Goal: Task Accomplishment & Management: Use online tool/utility

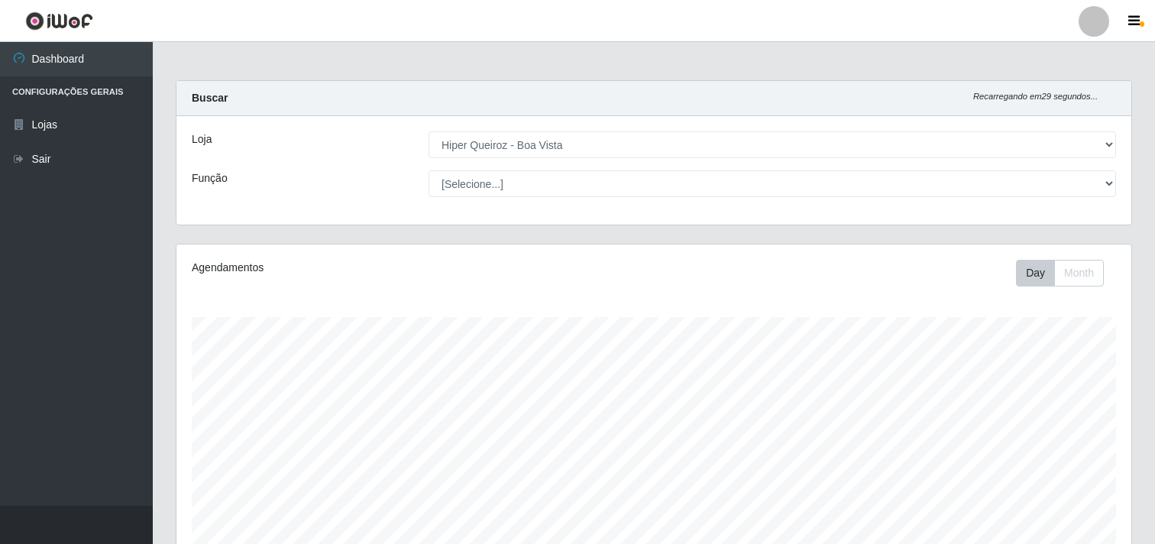
select select "514"
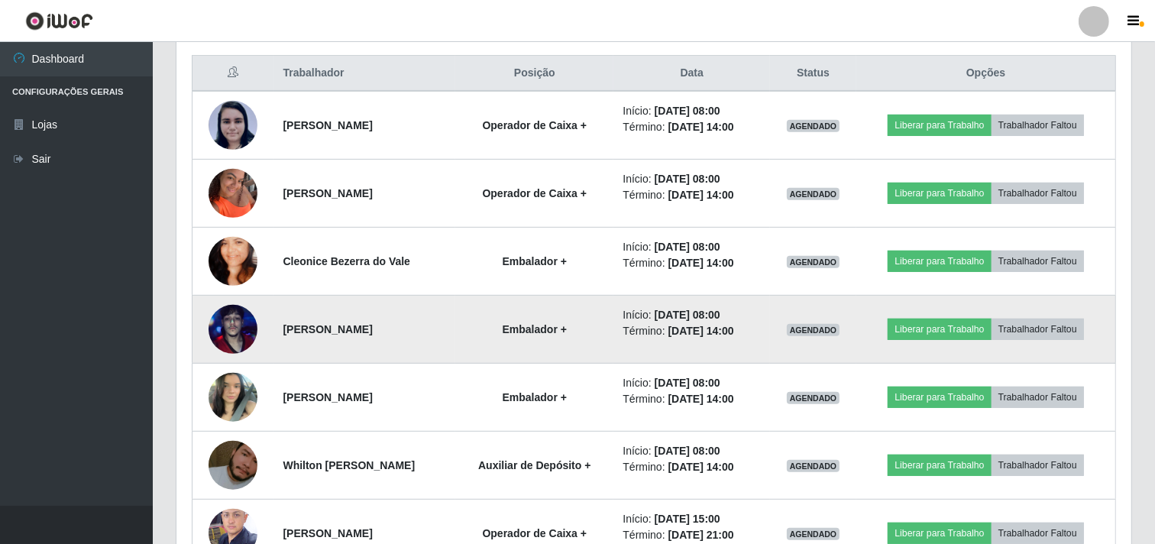
scroll to position [607, 0]
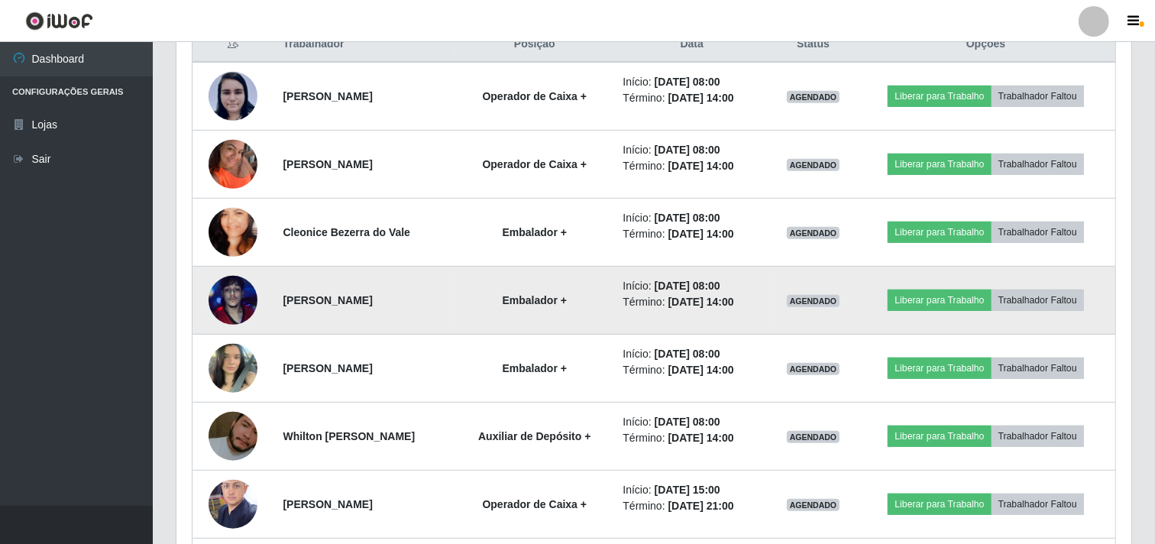
click at [235, 296] on img at bounding box center [233, 300] width 49 height 87
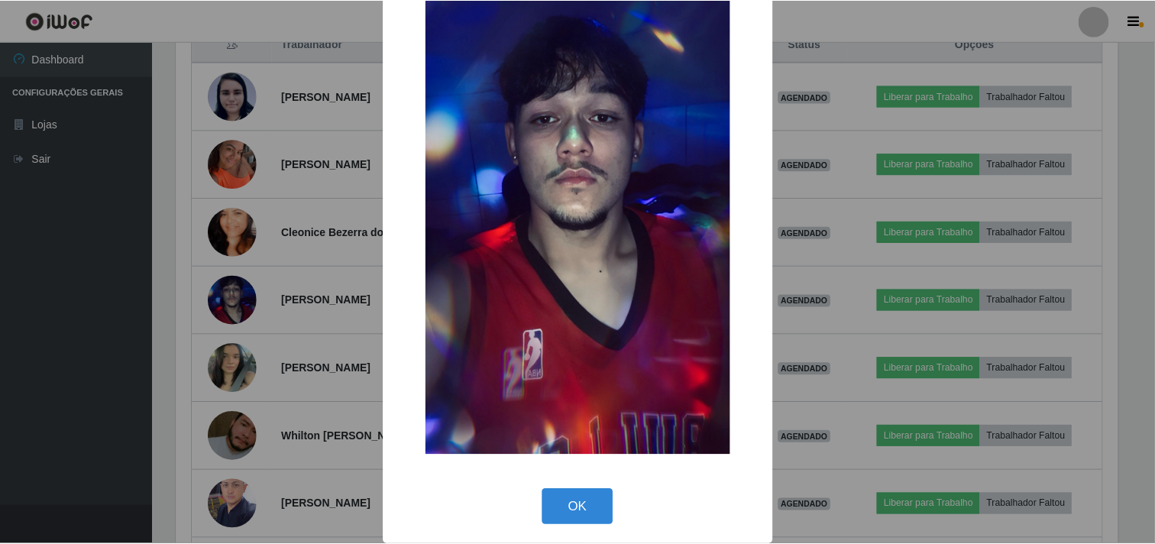
scroll to position [132, 0]
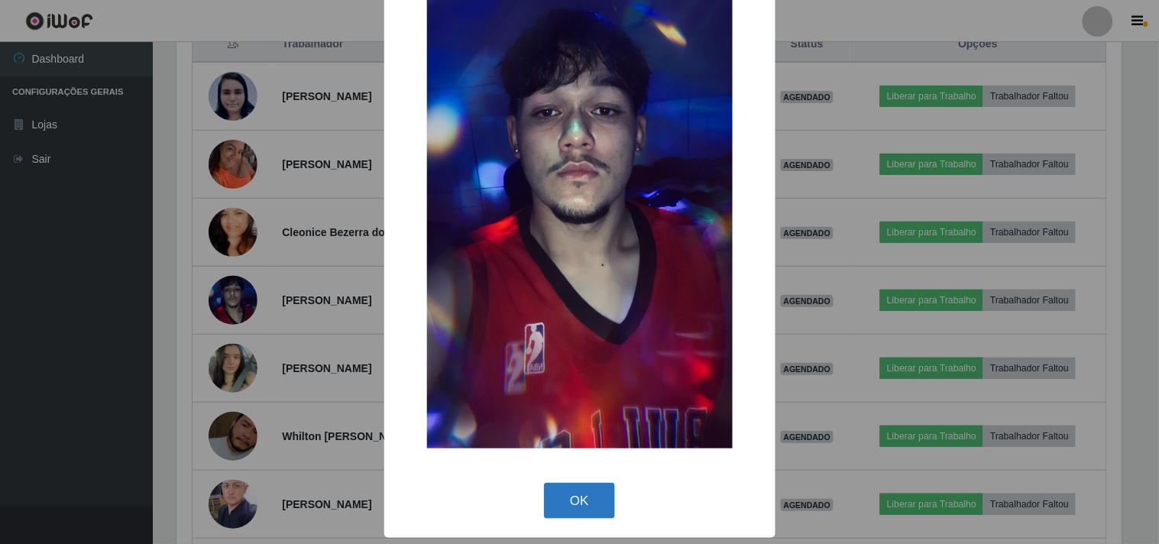
click at [576, 510] on button "OK" at bounding box center [579, 501] width 71 height 36
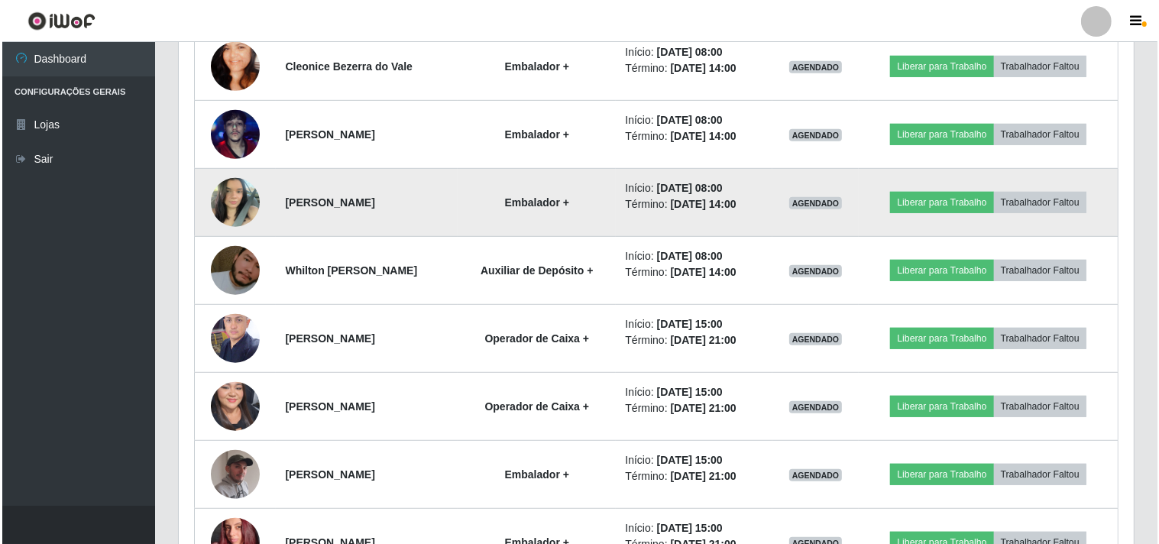
scroll to position [777, 0]
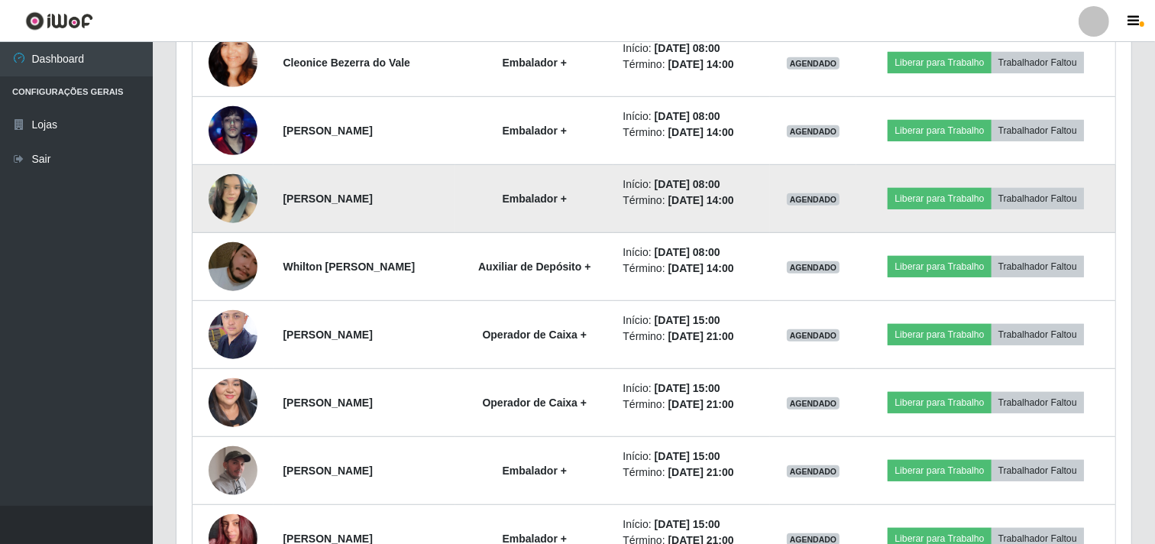
click at [231, 193] on img at bounding box center [233, 198] width 49 height 65
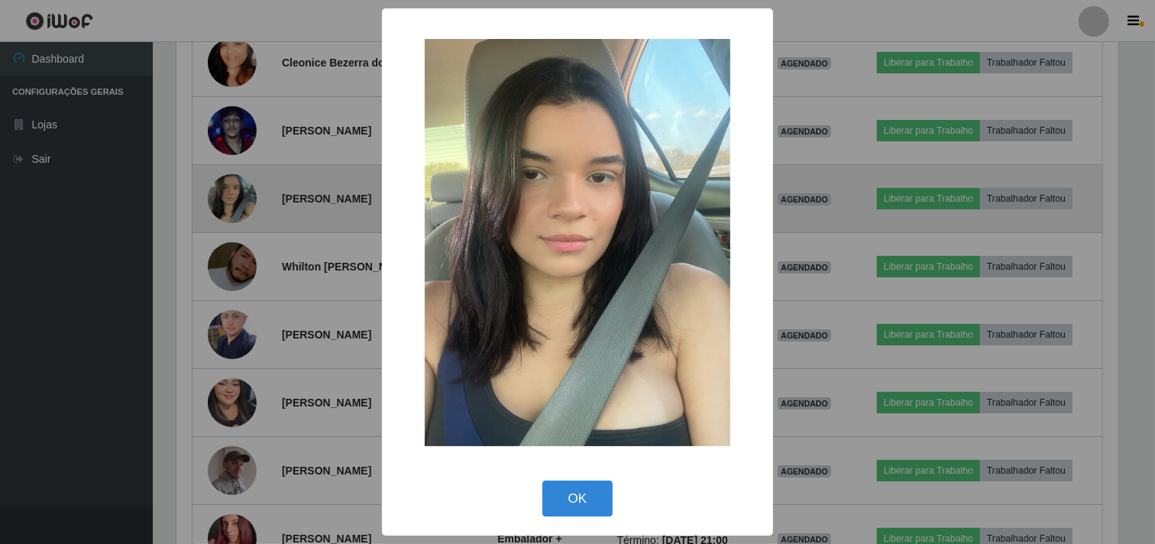
scroll to position [316, 945]
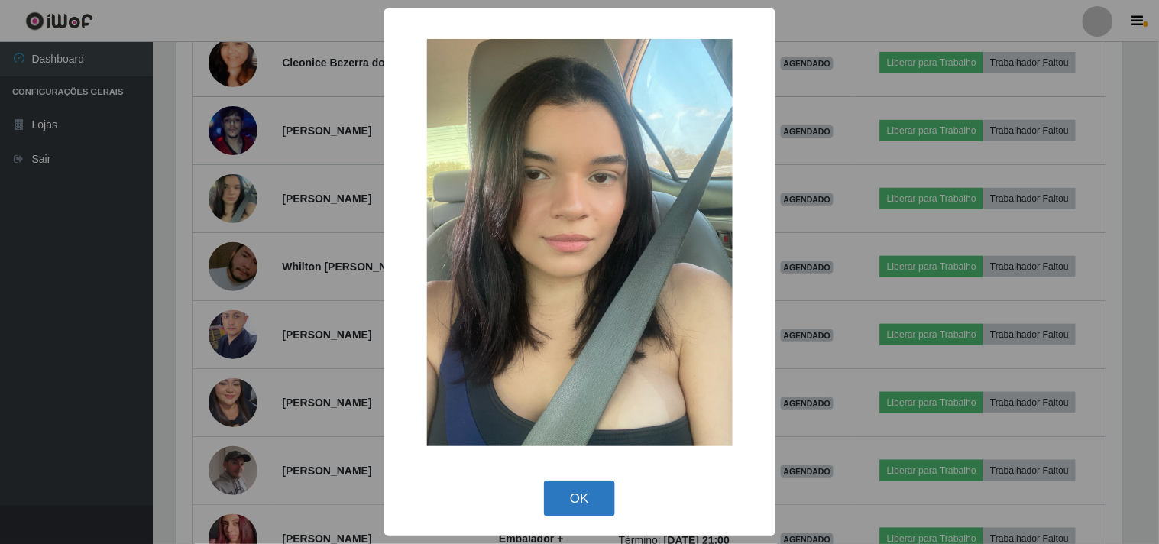
click at [596, 499] on button "OK" at bounding box center [579, 499] width 71 height 36
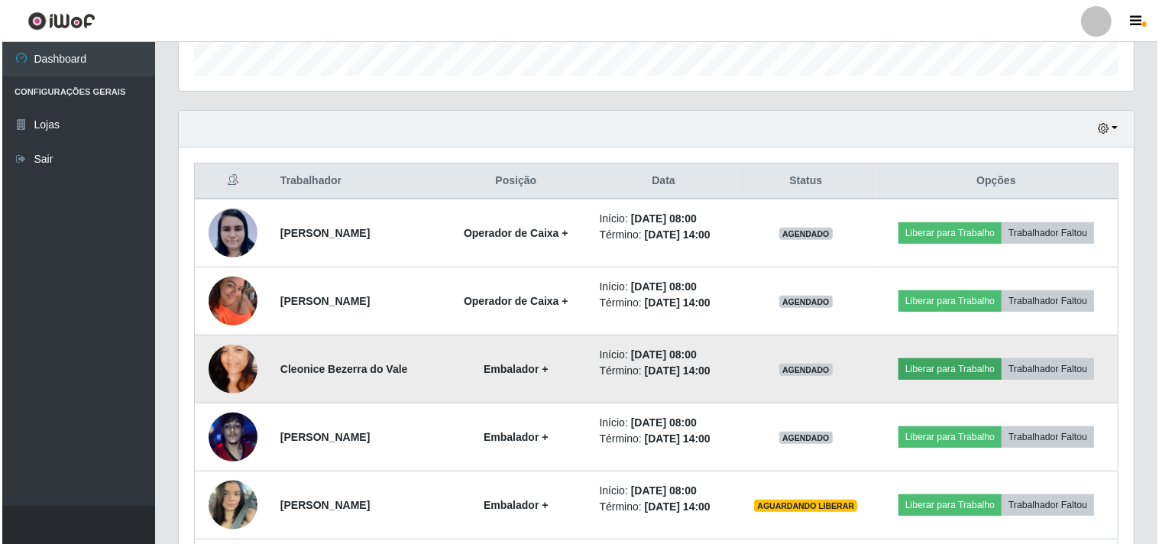
scroll to position [607, 0]
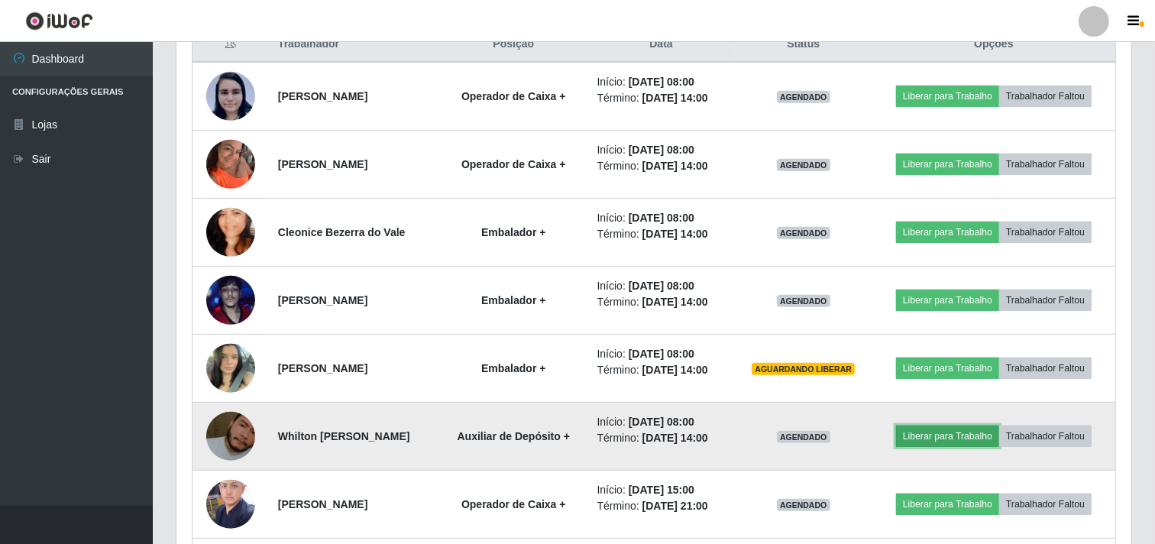
click at [957, 431] on button "Liberar para Trabalho" at bounding box center [947, 436] width 103 height 21
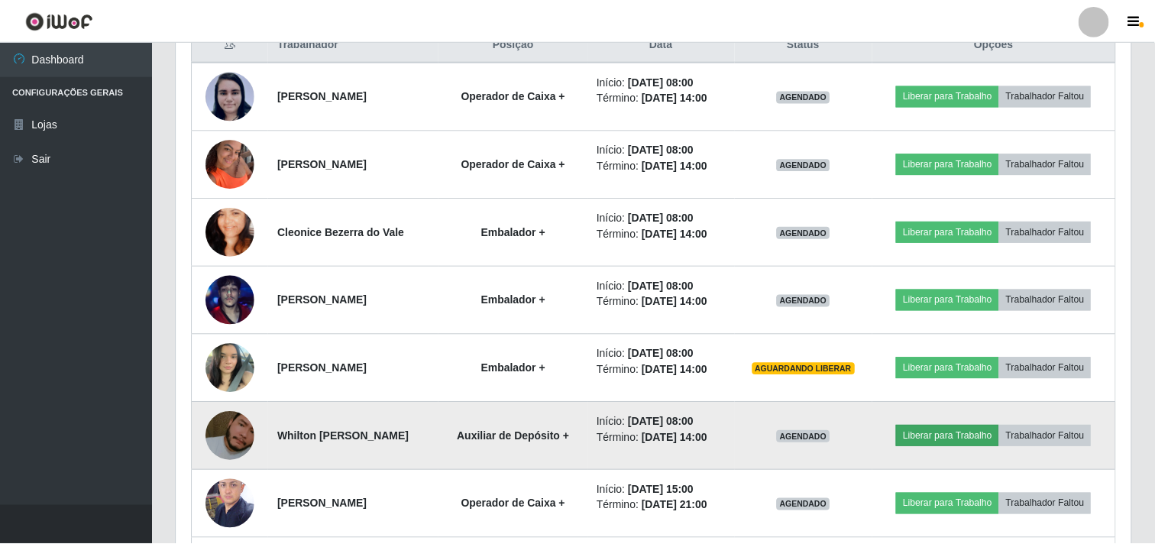
scroll to position [316, 945]
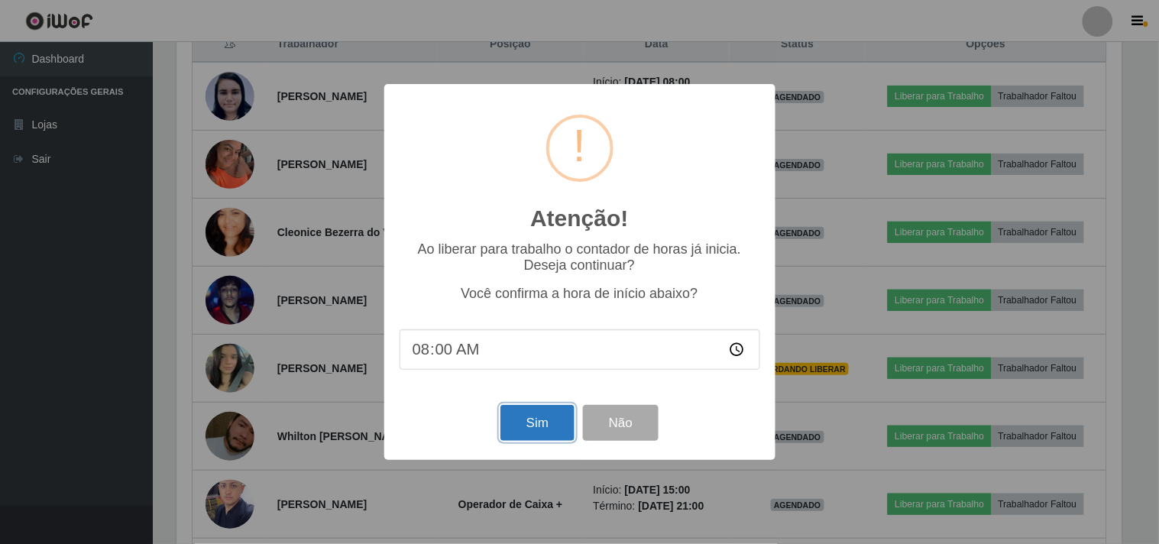
click at [543, 423] on button "Sim" at bounding box center [537, 423] width 74 height 36
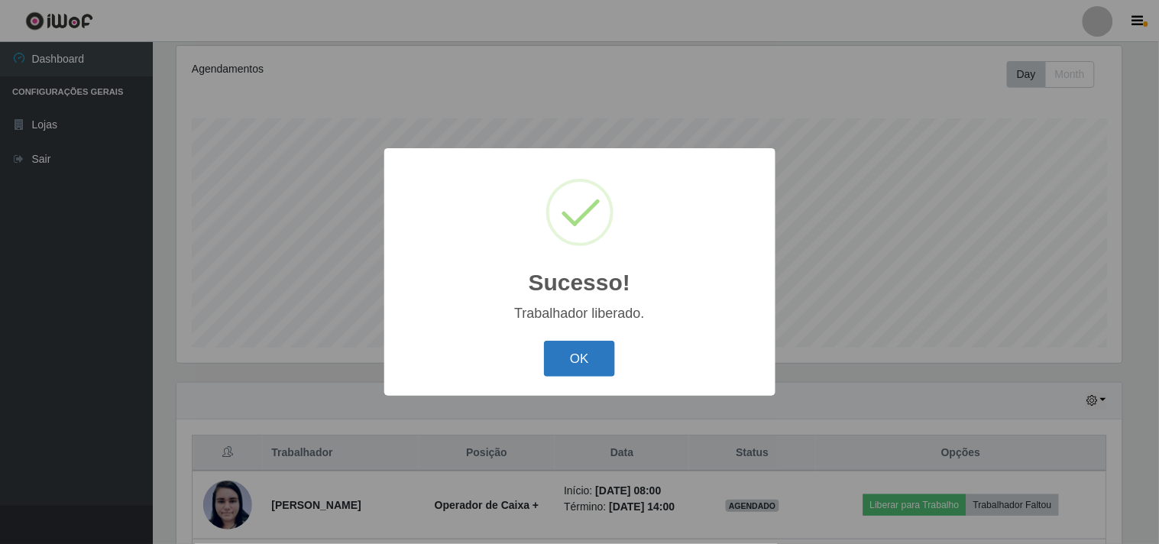
click at [578, 355] on button "OK" at bounding box center [579, 359] width 71 height 36
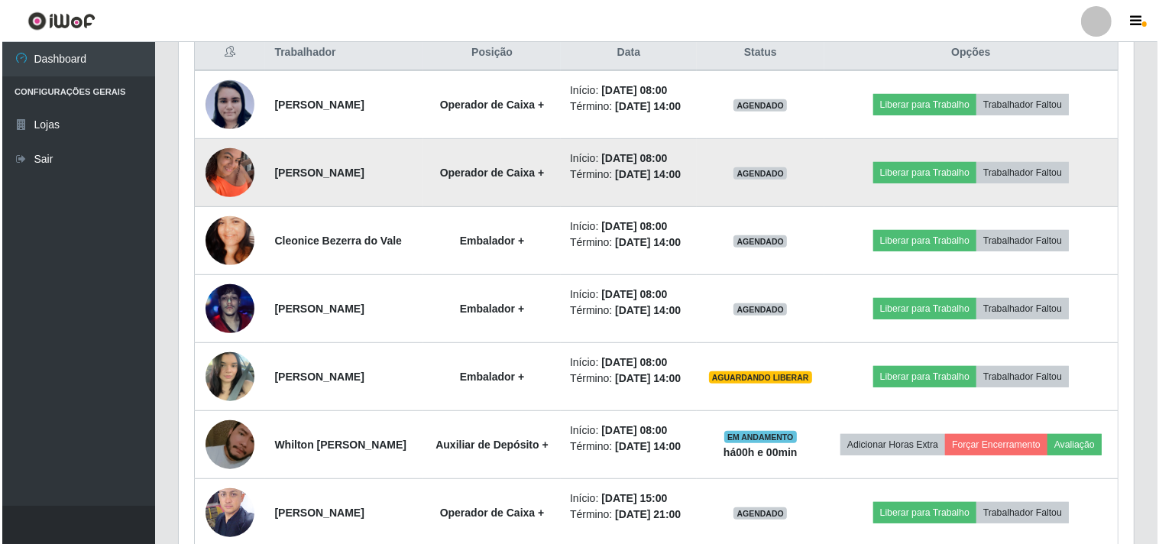
scroll to position [623, 0]
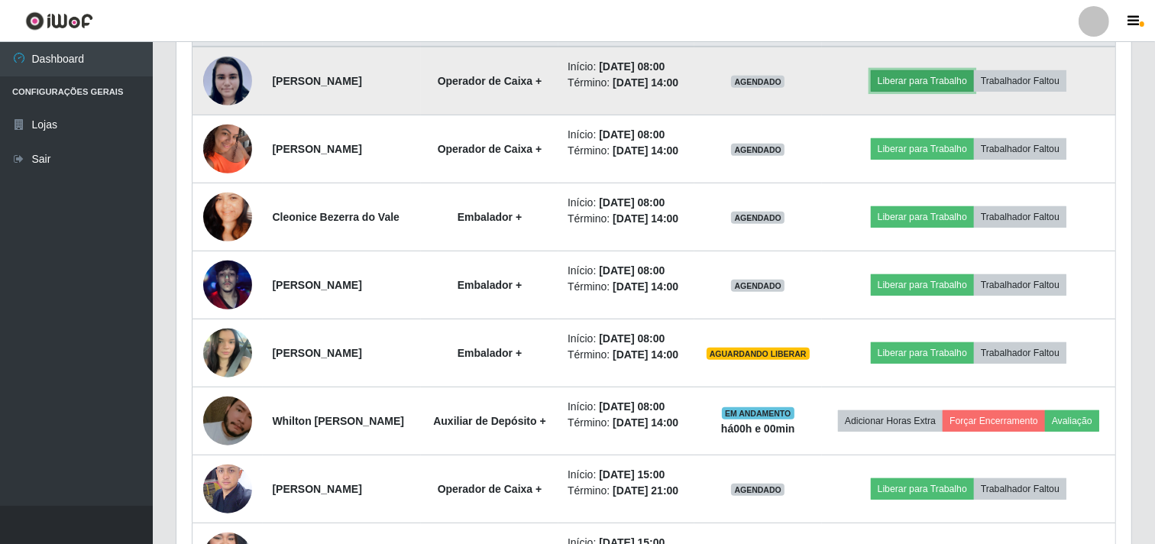
click at [905, 84] on button "Liberar para Trabalho" at bounding box center [922, 80] width 103 height 21
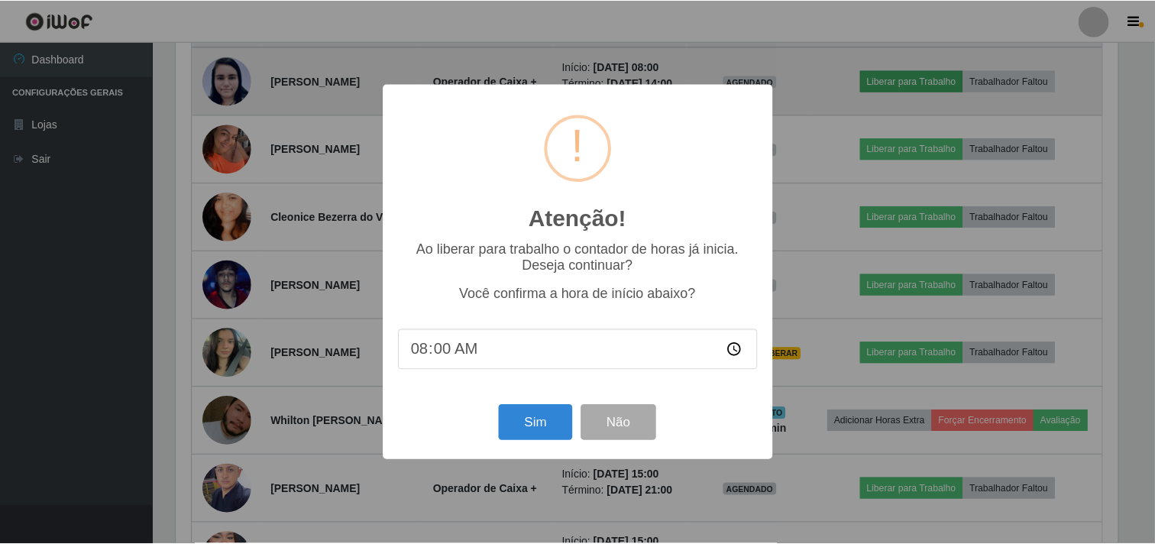
scroll to position [316, 945]
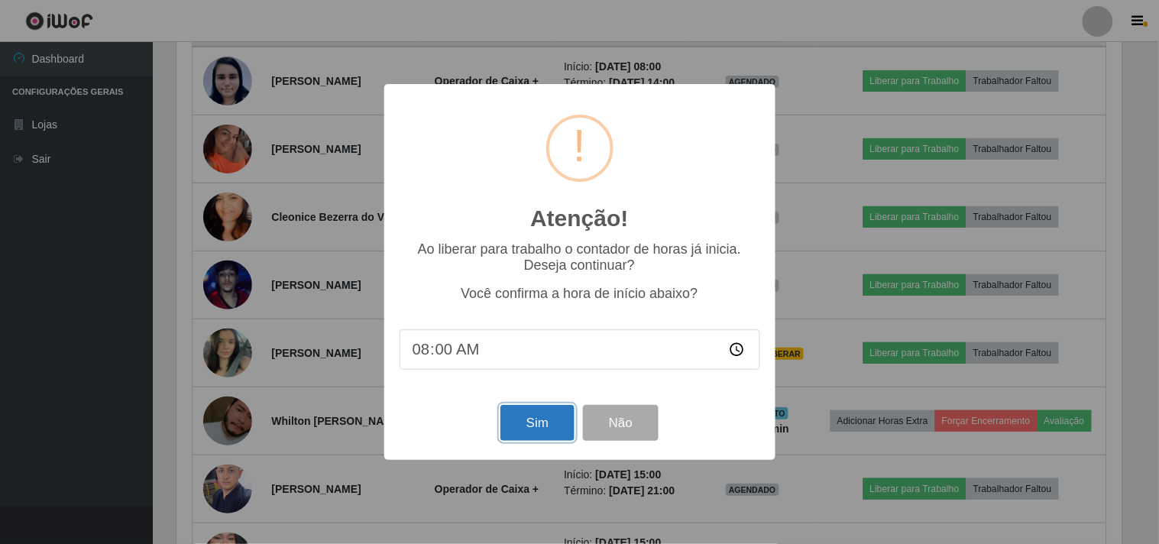
click at [532, 421] on button "Sim" at bounding box center [537, 423] width 74 height 36
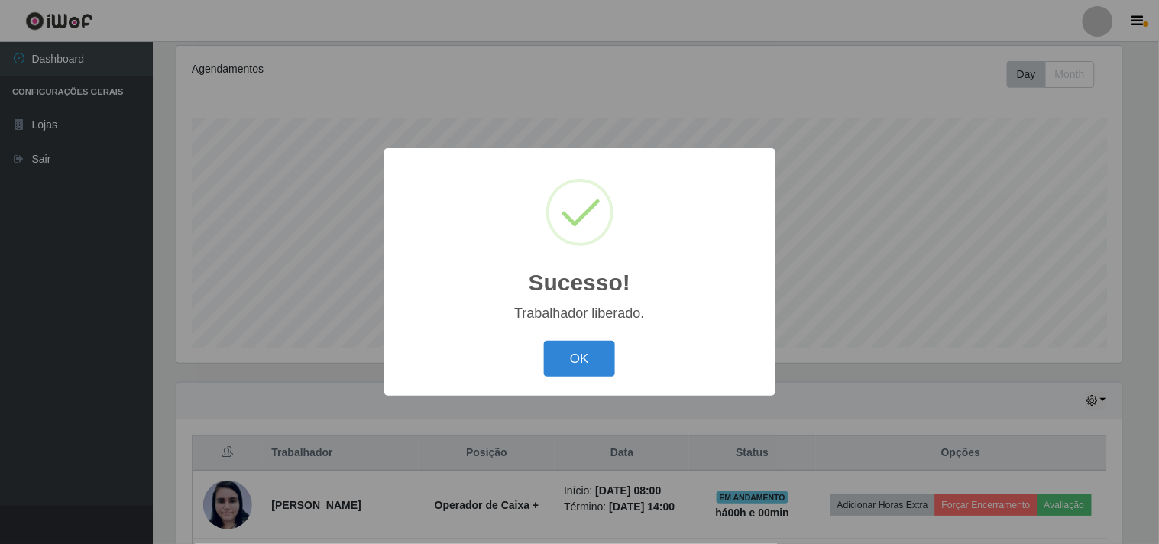
drag, startPoint x: 575, startPoint y: 350, endPoint x: 814, endPoint y: 248, distance: 260.1
click at [578, 350] on button "OK" at bounding box center [579, 359] width 71 height 36
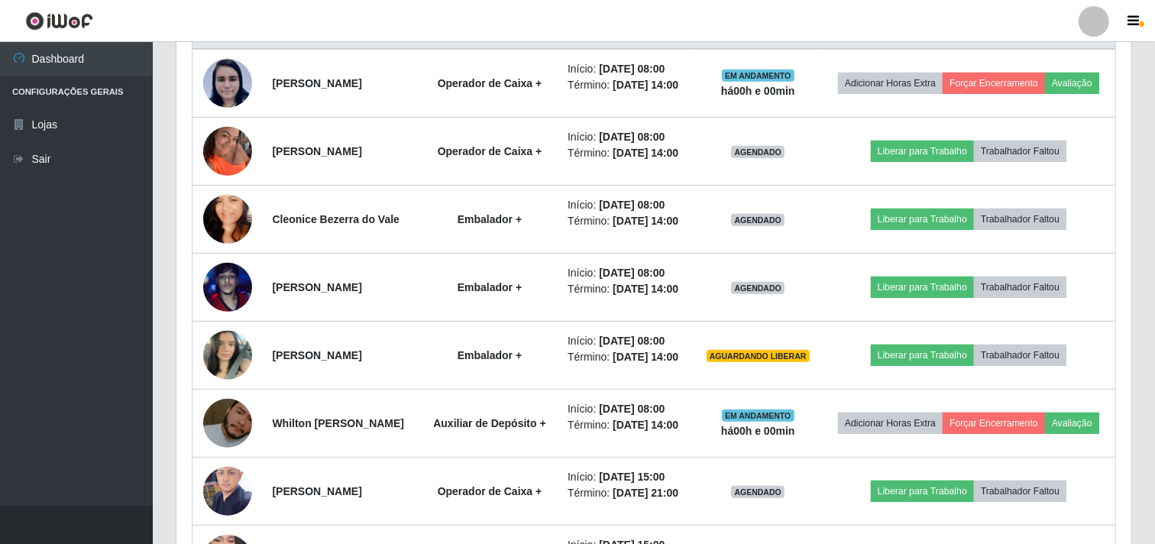
scroll to position [623, 0]
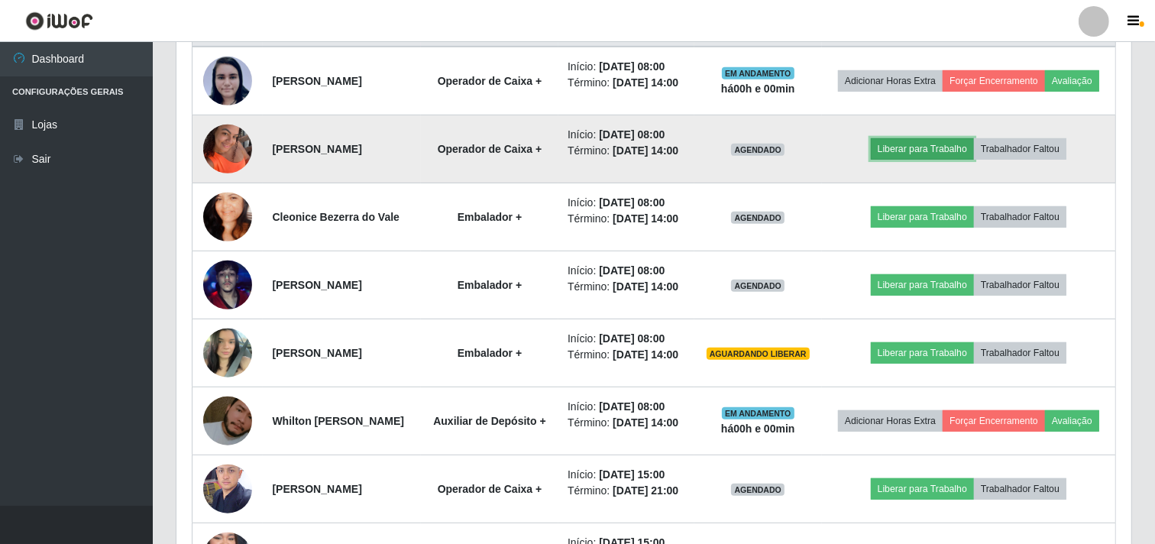
click at [917, 160] on button "Liberar para Trabalho" at bounding box center [922, 148] width 103 height 21
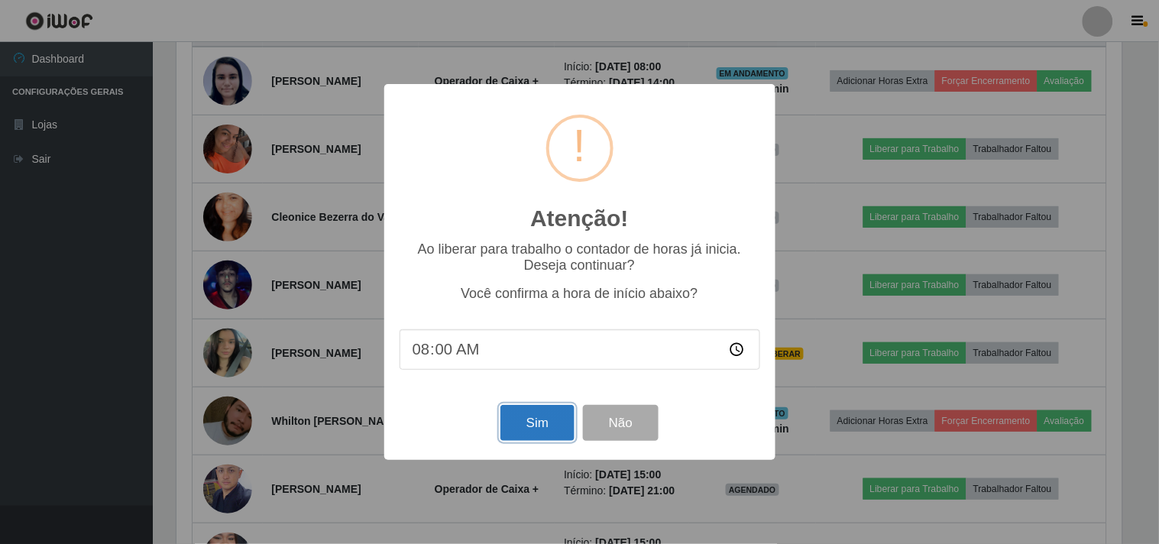
click at [542, 428] on button "Sim" at bounding box center [537, 423] width 74 height 36
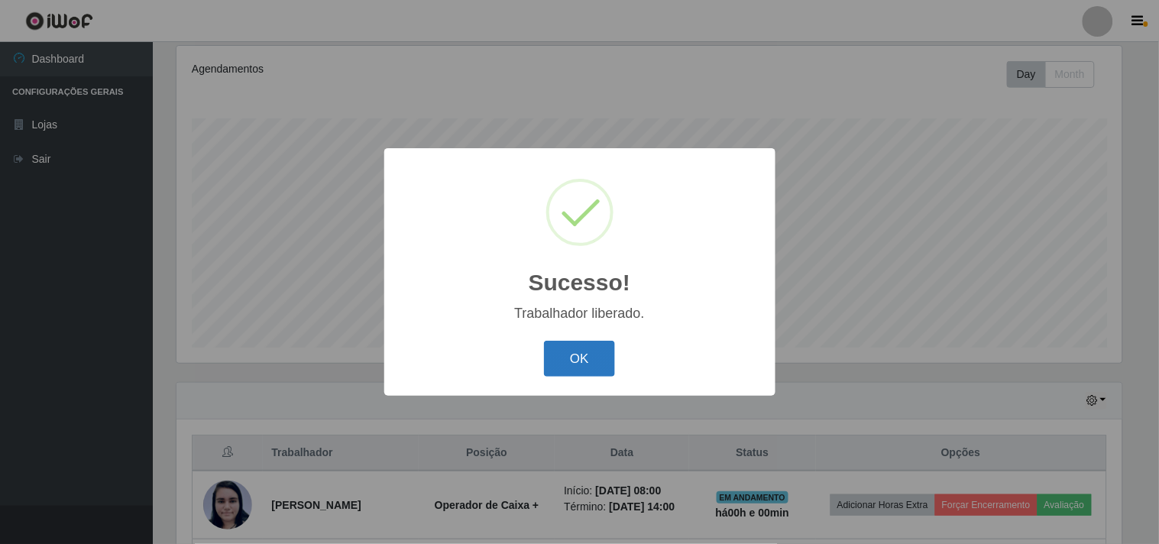
click at [574, 347] on button "OK" at bounding box center [579, 359] width 71 height 36
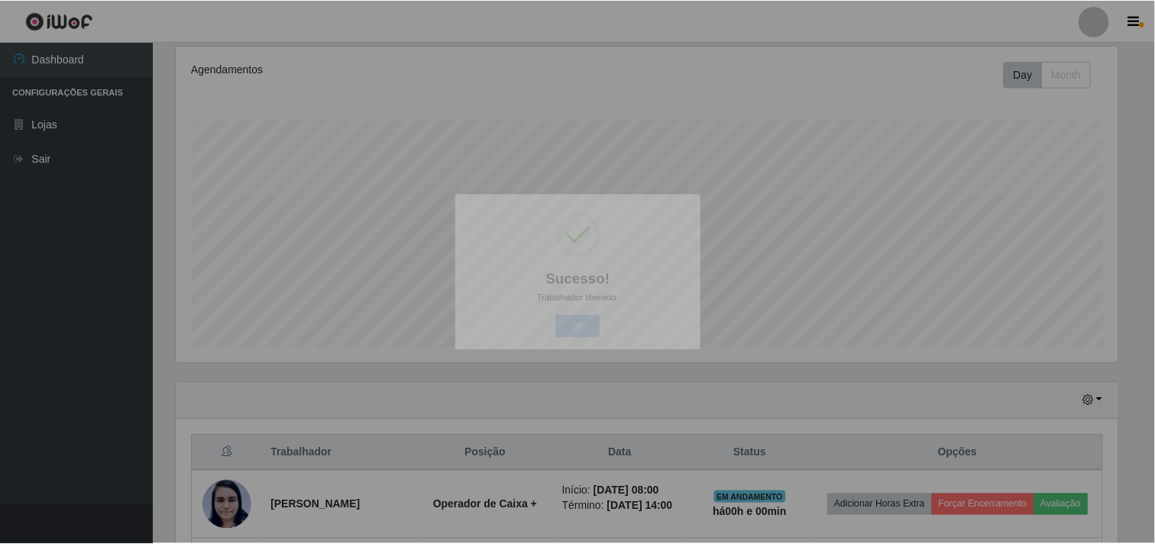
scroll to position [0, 0]
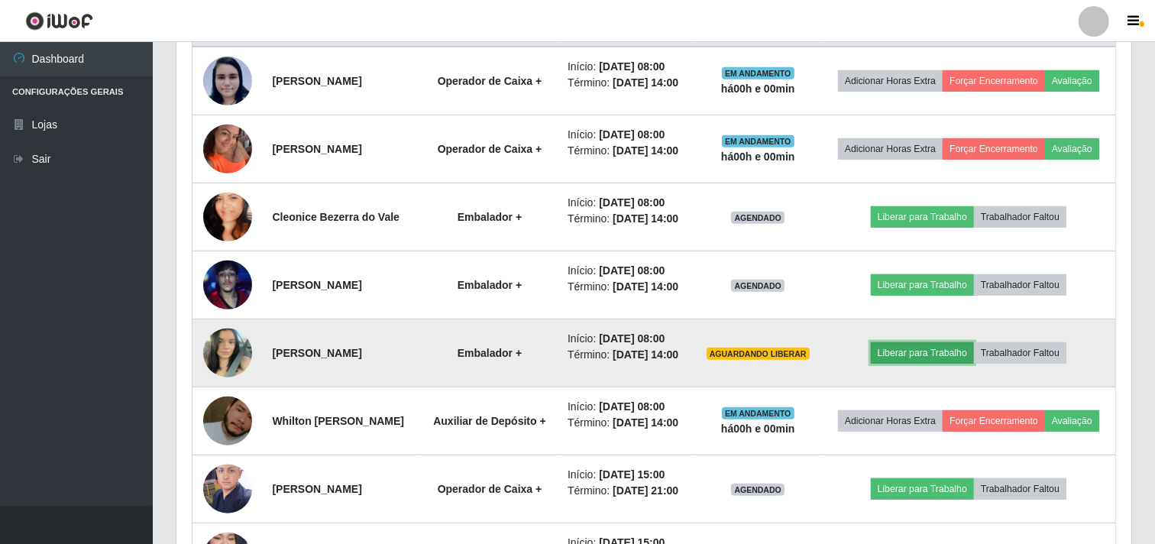
click at [926, 364] on button "Liberar para Trabalho" at bounding box center [922, 352] width 103 height 21
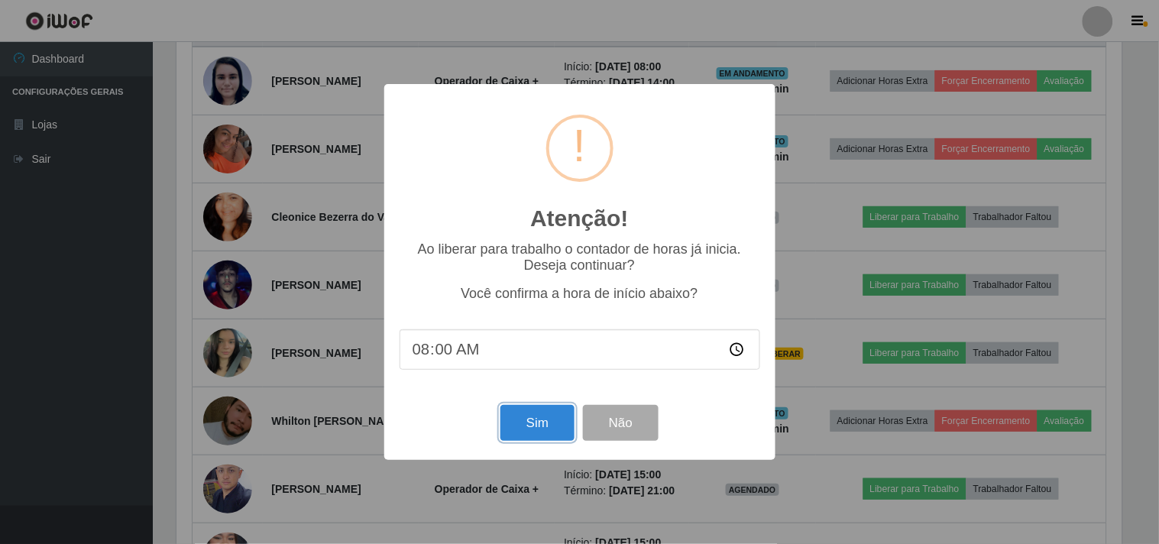
click at [546, 420] on button "Sim" at bounding box center [537, 423] width 74 height 36
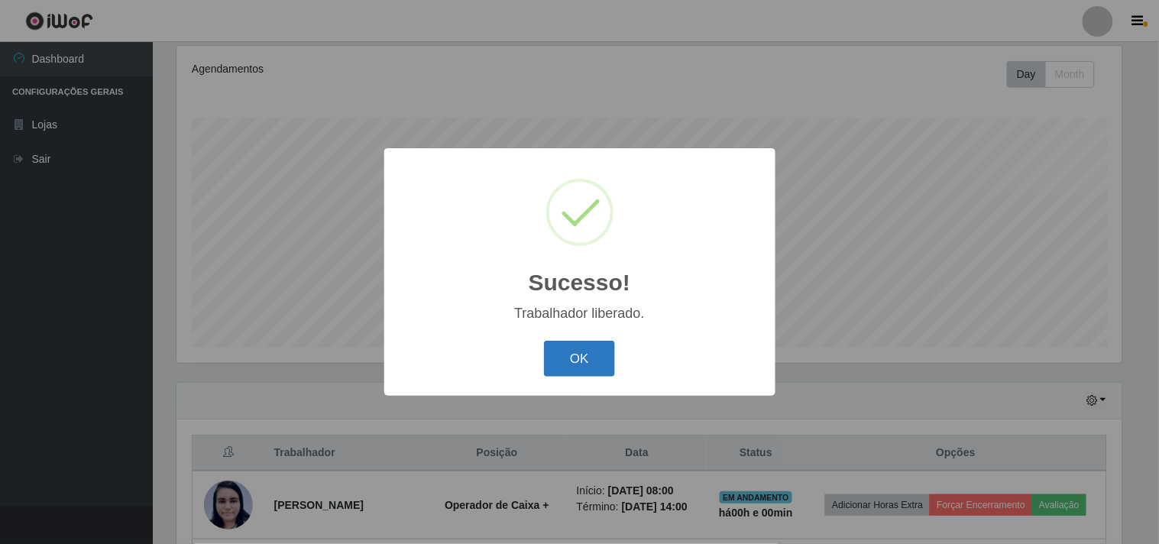
click at [577, 341] on button "OK" at bounding box center [579, 359] width 71 height 36
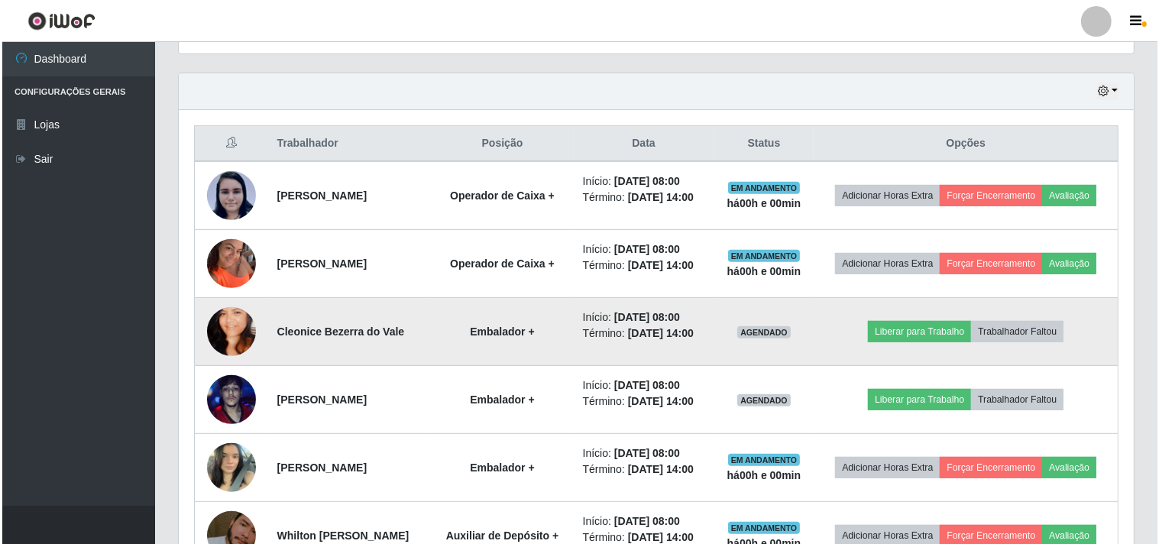
scroll to position [538, 0]
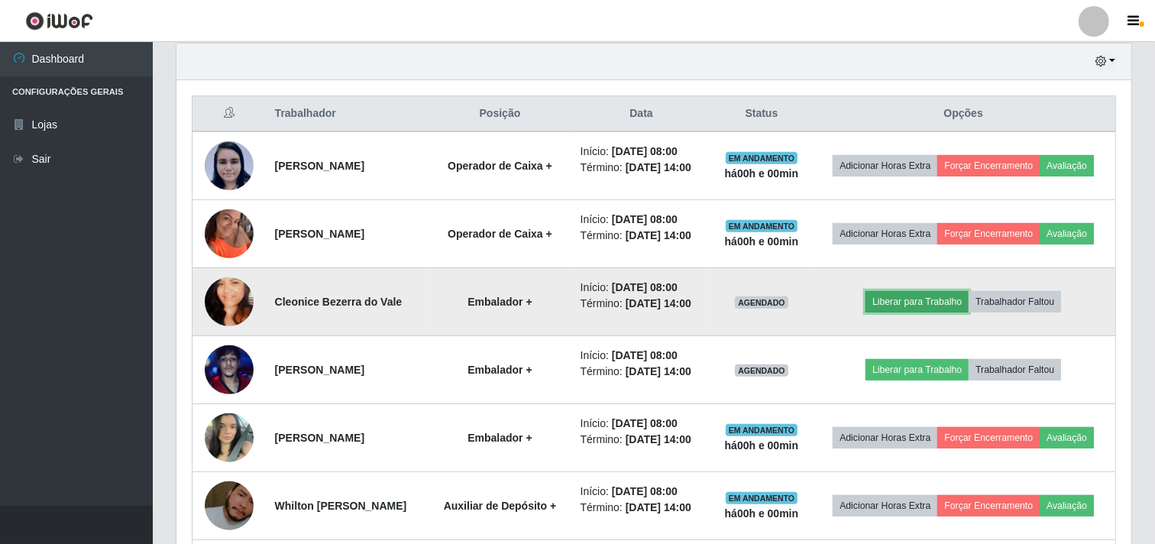
click at [910, 300] on button "Liberar para Trabalho" at bounding box center [917, 301] width 103 height 21
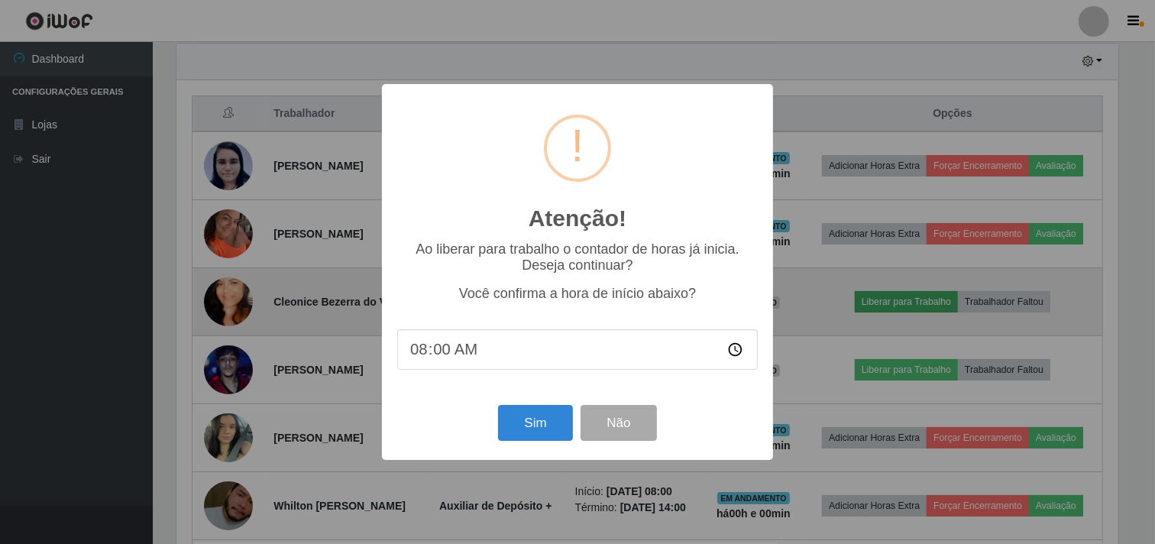
scroll to position [316, 945]
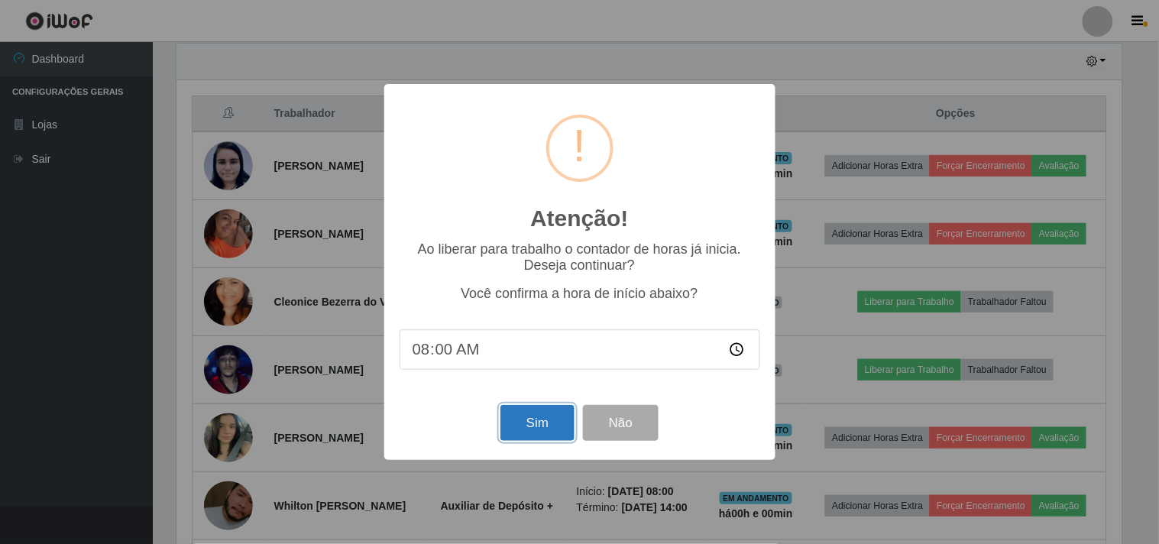
click at [532, 429] on button "Sim" at bounding box center [537, 423] width 74 height 36
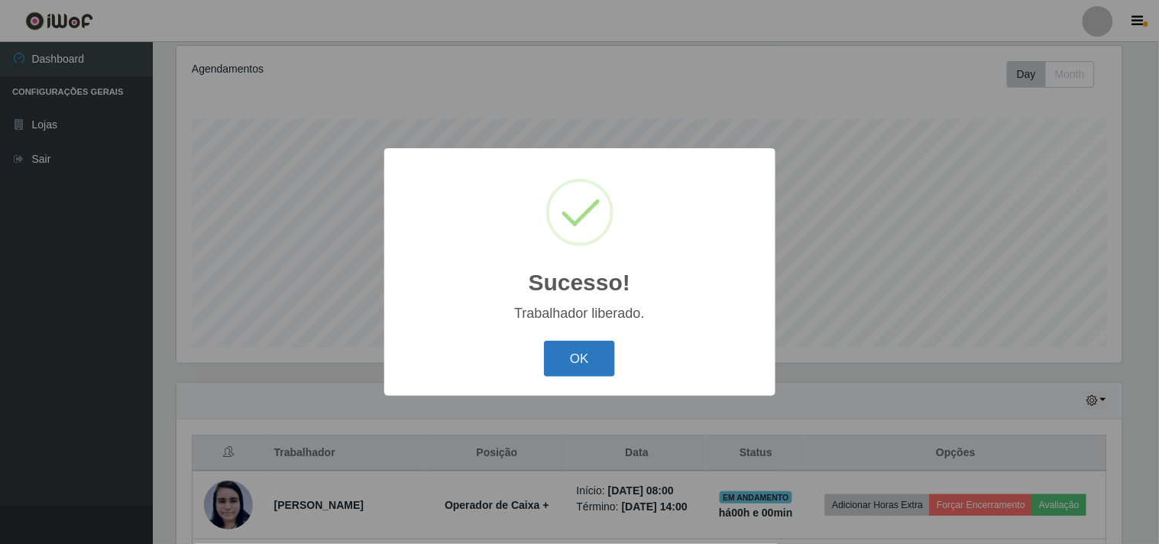
click at [570, 360] on button "OK" at bounding box center [579, 359] width 71 height 36
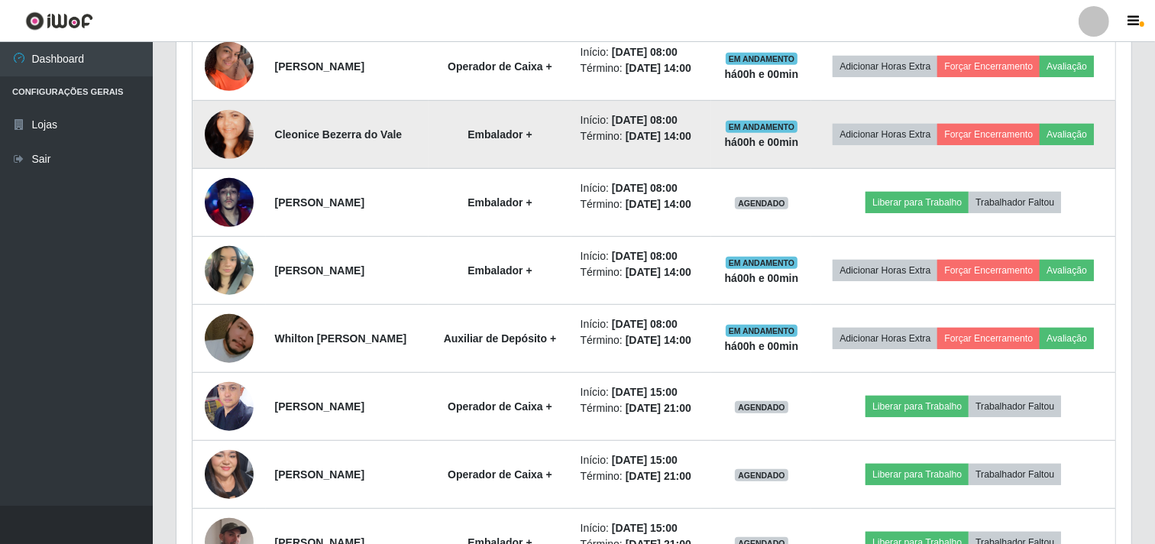
scroll to position [708, 0]
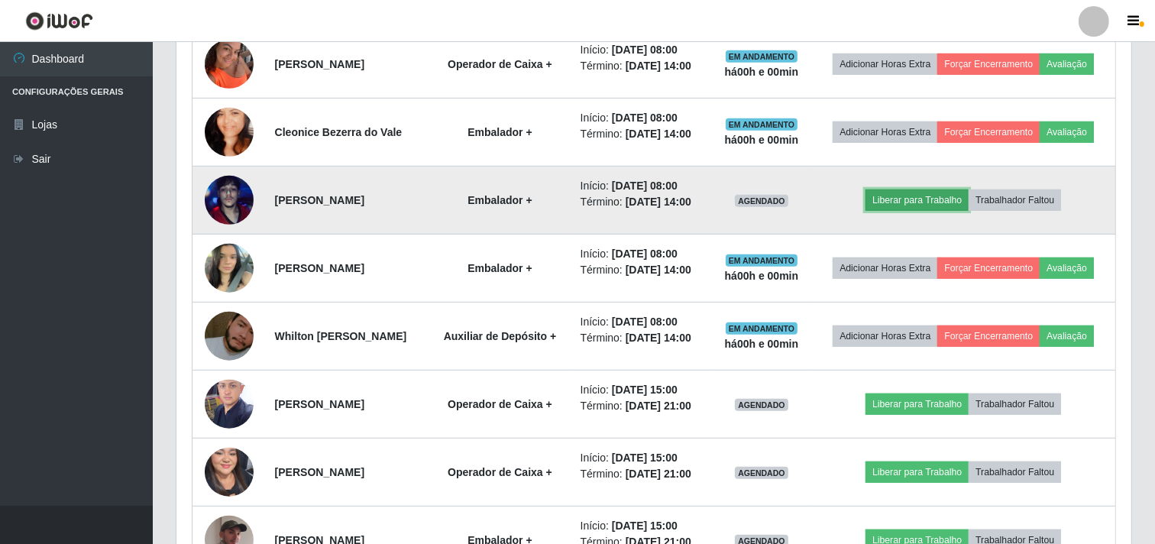
click at [926, 201] on button "Liberar para Trabalho" at bounding box center [917, 199] width 103 height 21
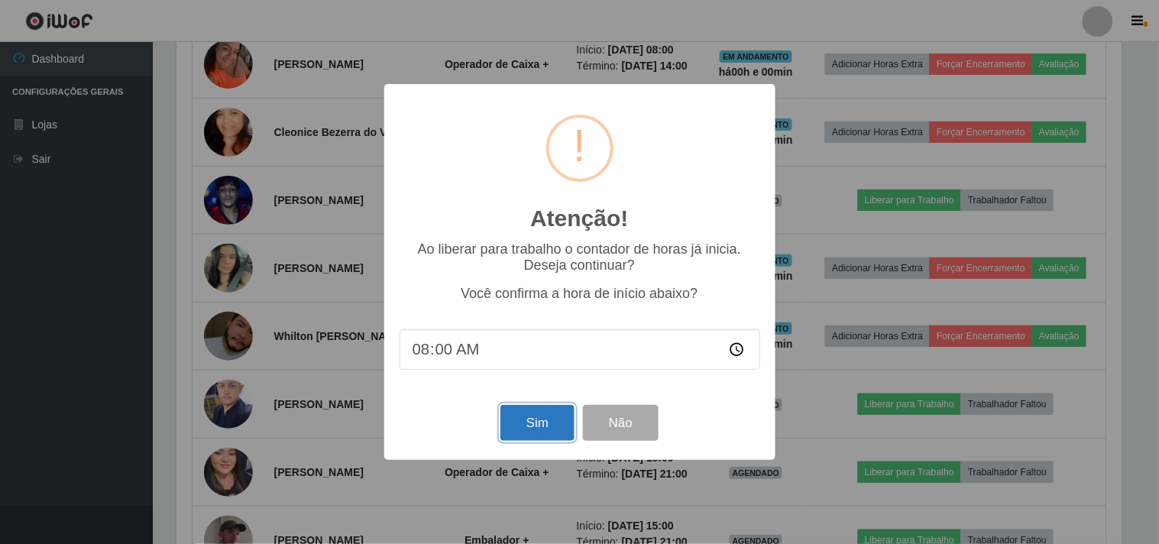
click at [530, 423] on button "Sim" at bounding box center [537, 423] width 74 height 36
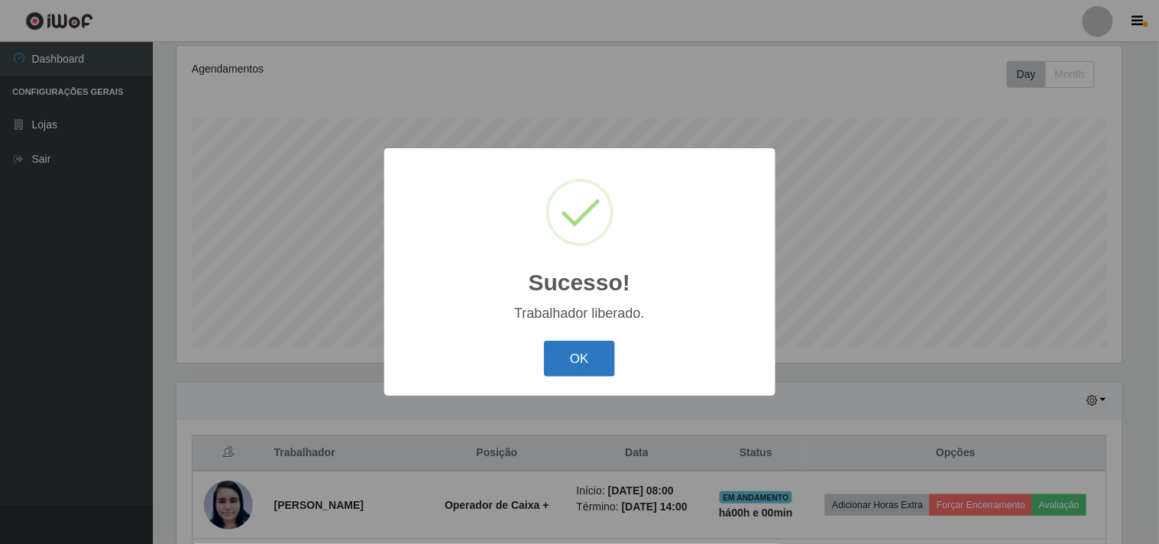
click at [558, 355] on button "OK" at bounding box center [579, 359] width 71 height 36
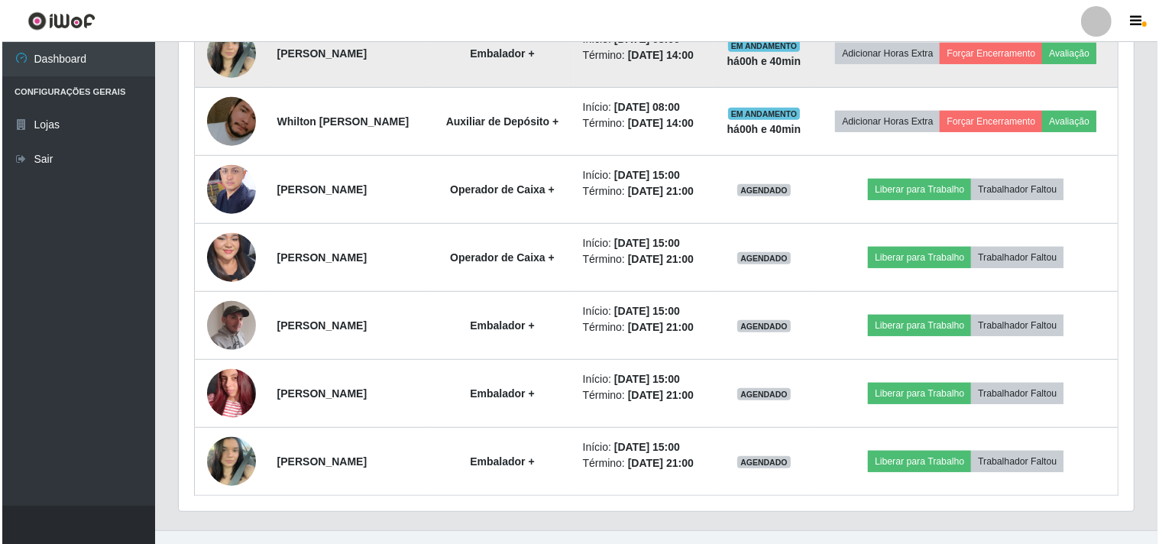
scroll to position [947, 0]
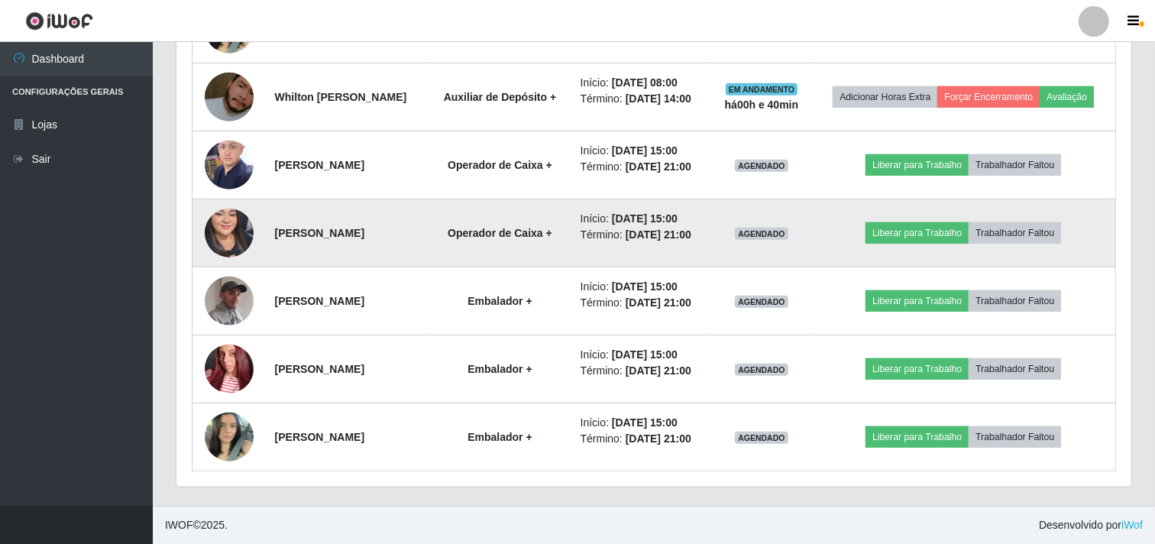
click at [219, 215] on img at bounding box center [229, 232] width 49 height 105
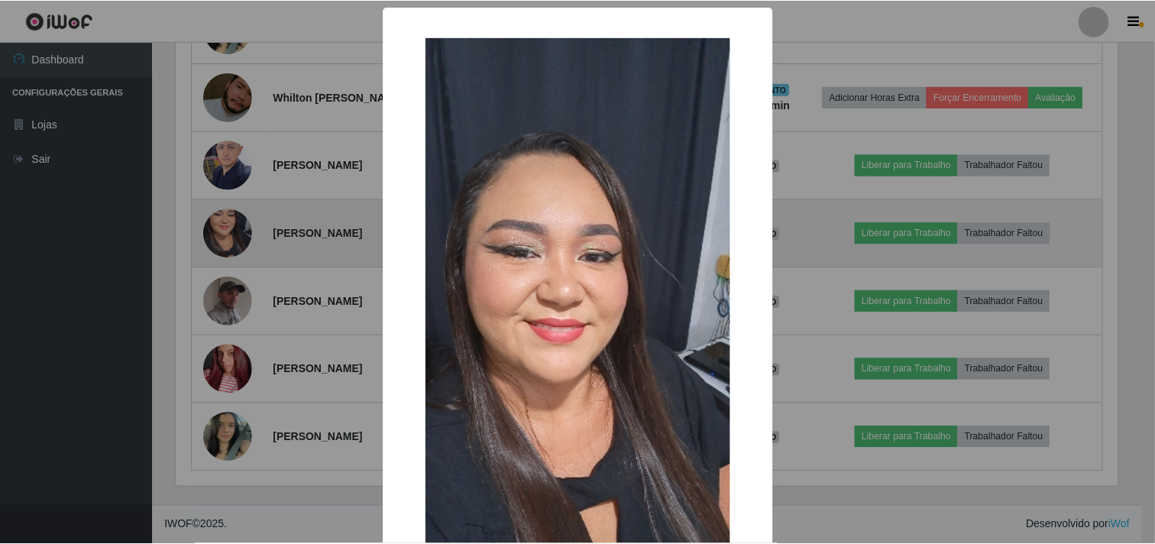
scroll to position [316, 945]
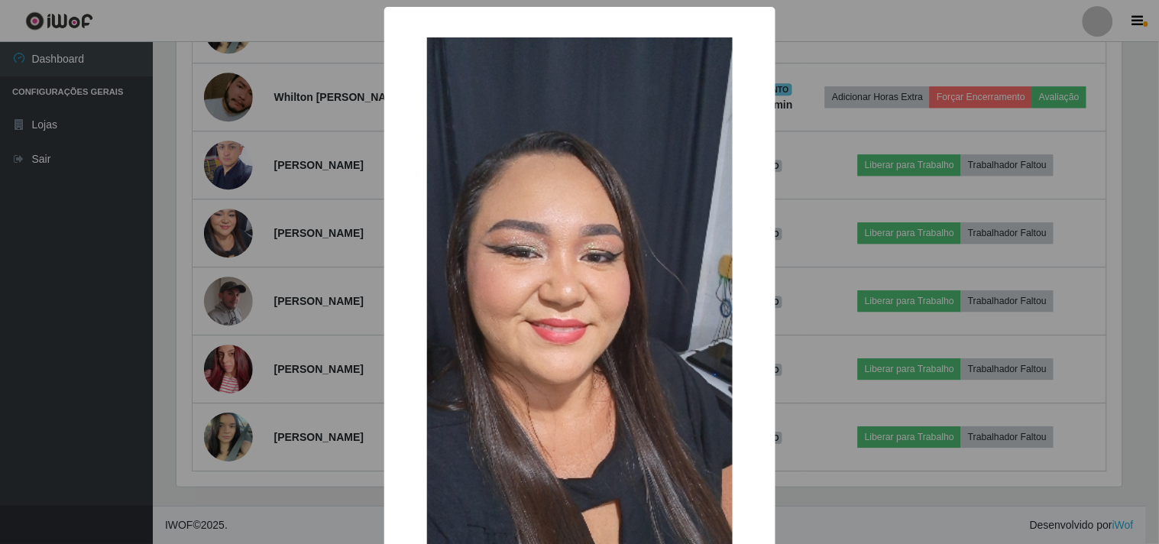
click at [105, 234] on div "× OK Cancel" at bounding box center [579, 272] width 1159 height 544
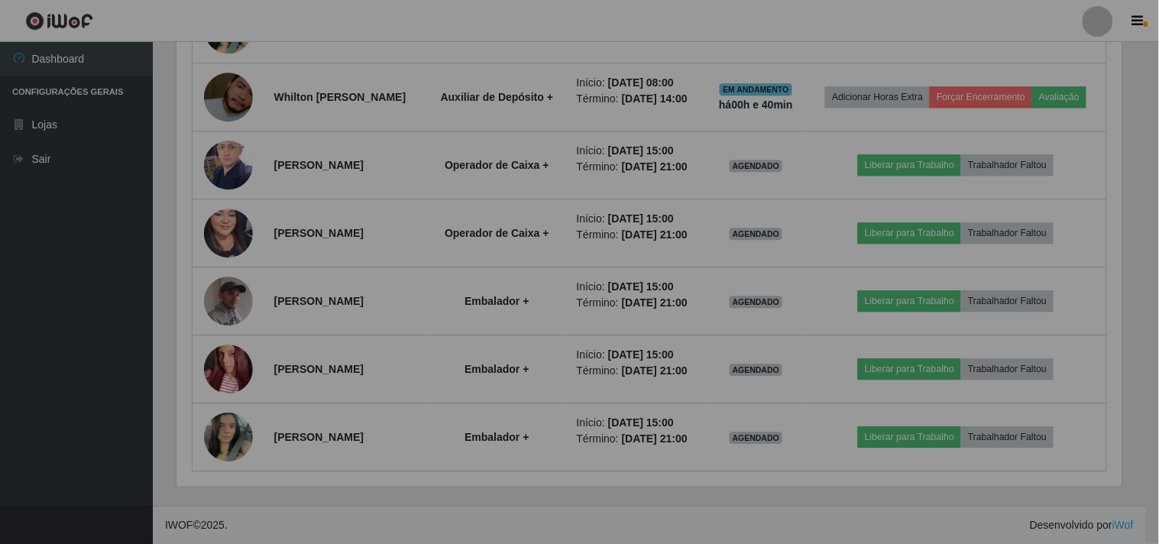
scroll to position [316, 955]
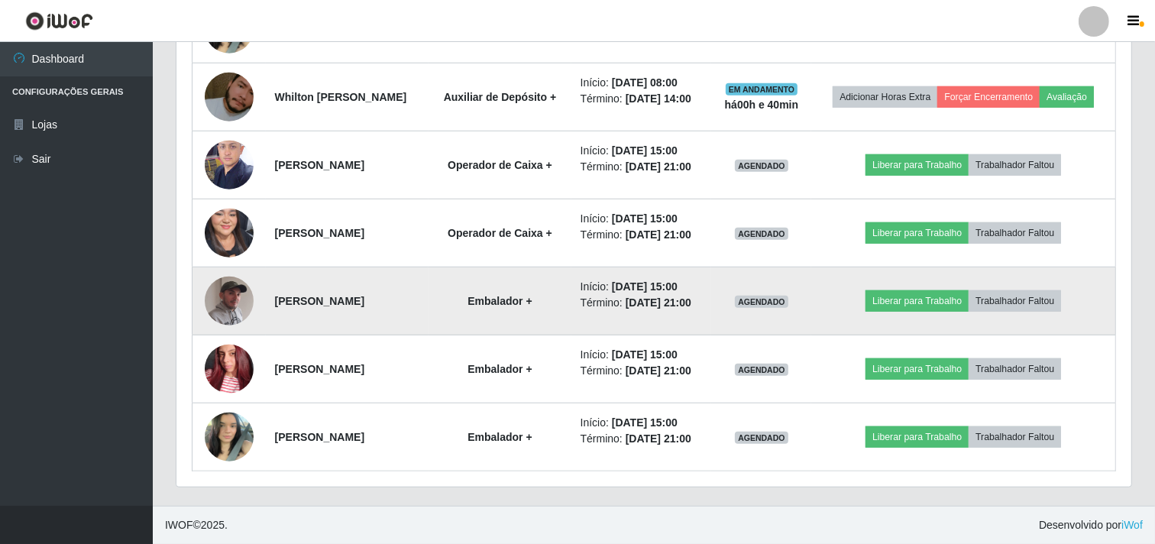
click at [218, 306] on img at bounding box center [229, 300] width 49 height 61
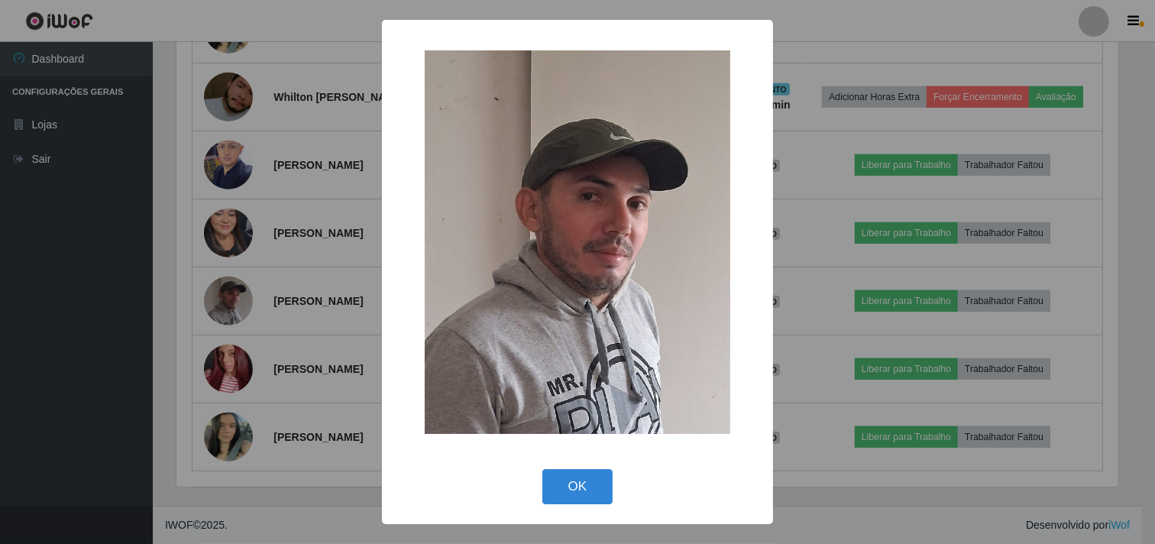
scroll to position [316, 945]
click at [120, 301] on div "× OK Cancel" at bounding box center [579, 272] width 1159 height 544
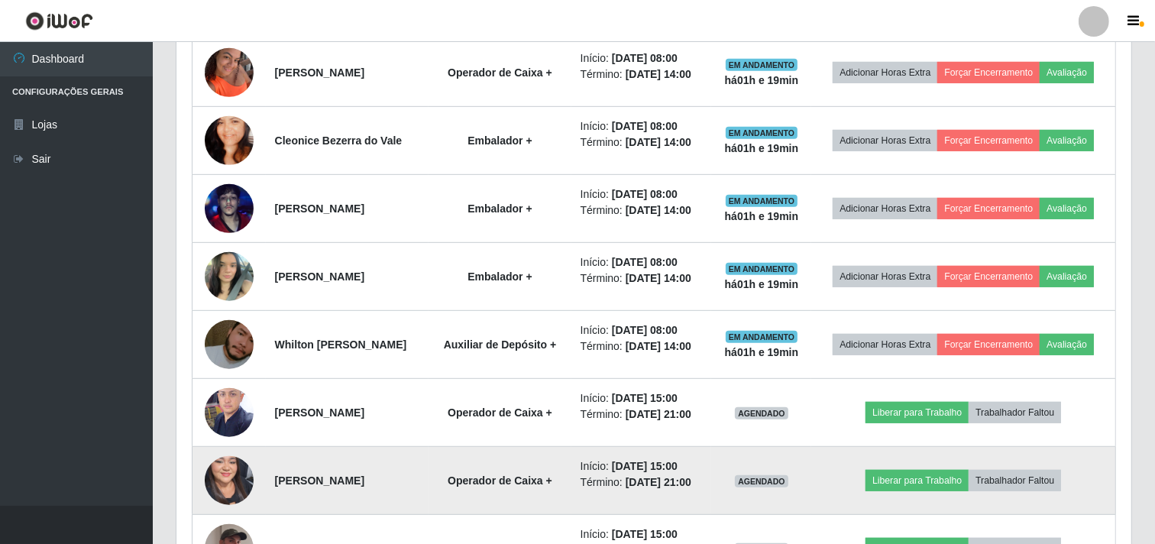
scroll to position [692, 0]
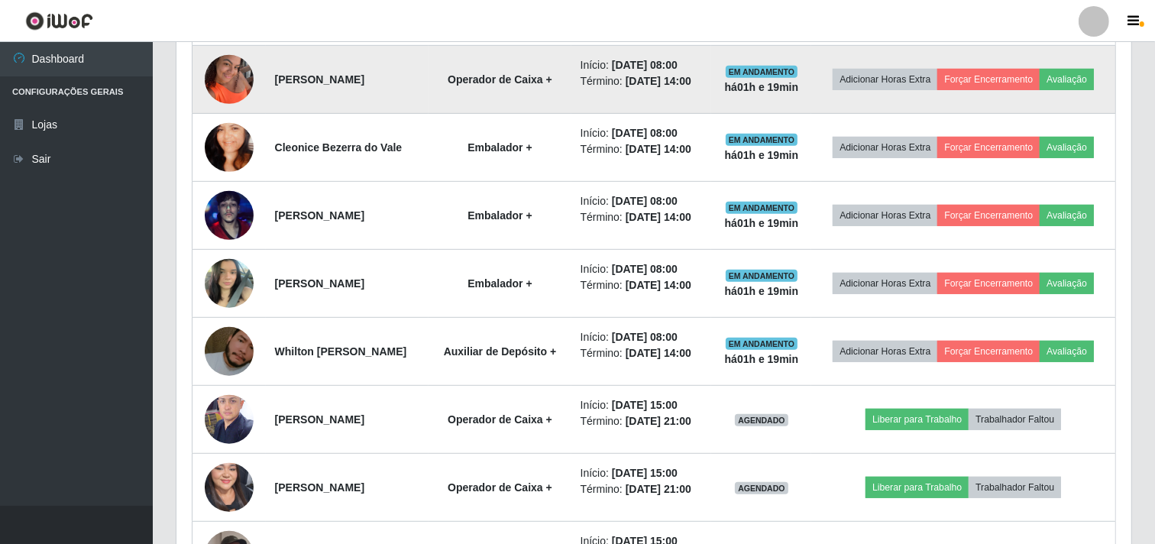
click at [231, 95] on img at bounding box center [229, 79] width 49 height 65
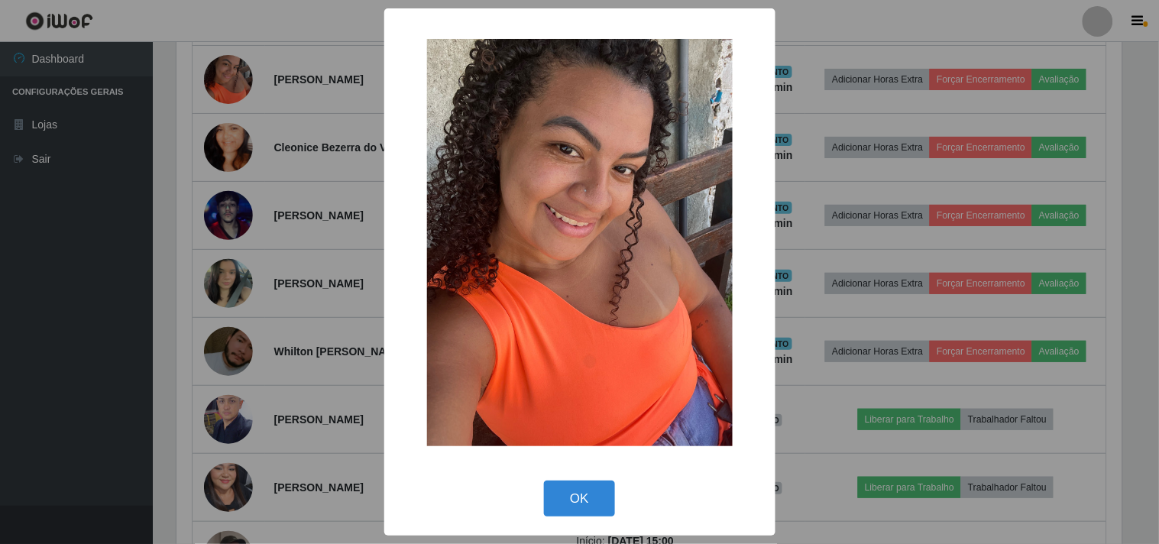
click at [97, 224] on div "× OK Cancel" at bounding box center [579, 272] width 1159 height 544
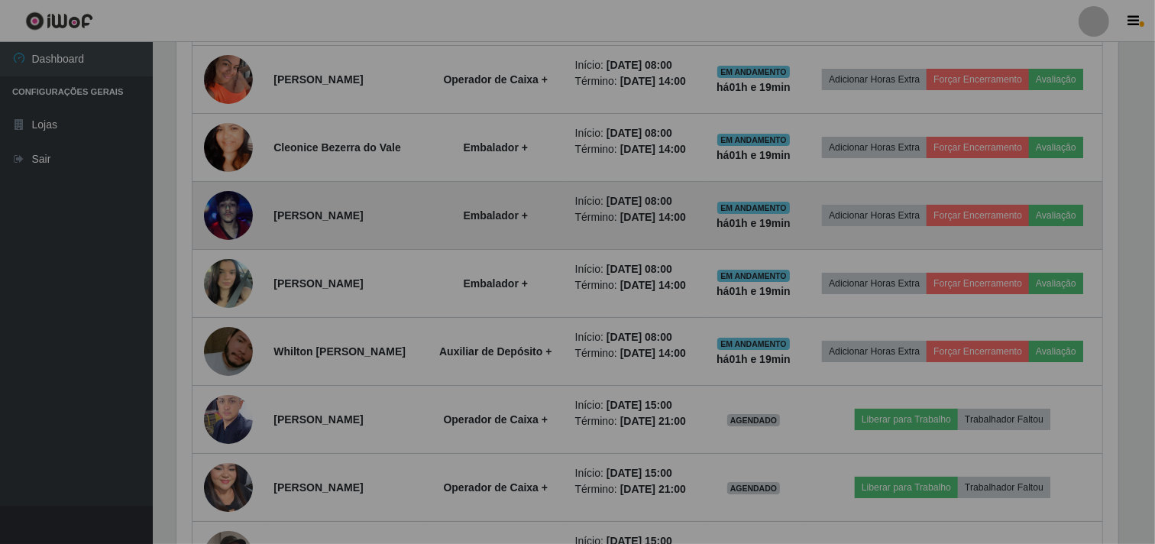
scroll to position [316, 955]
